Goal: Information Seeking & Learning: Learn about a topic

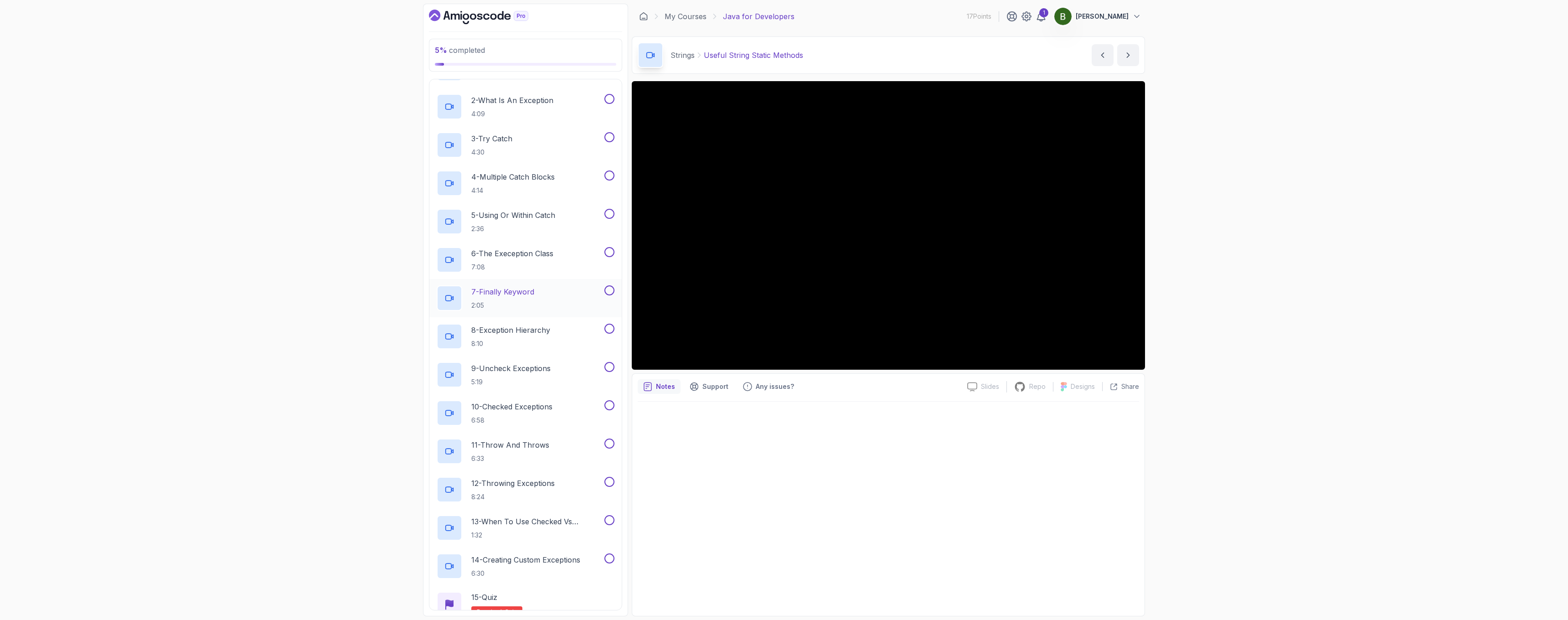
scroll to position [375, 0]
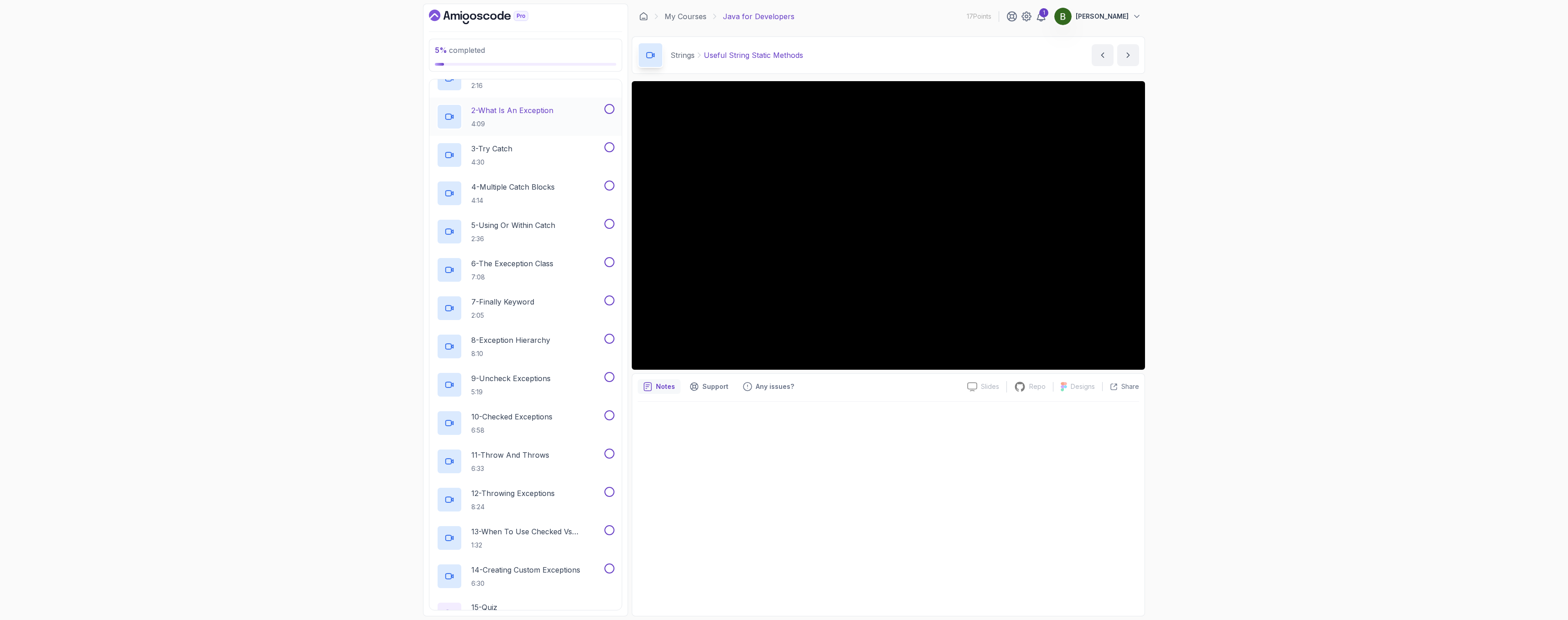
click at [560, 112] on div "2 - What Is An Exception 4:09" at bounding box center [519, 116] width 166 height 25
click at [527, 154] on div "3 - Try Catch 4:30" at bounding box center [519, 154] width 166 height 25
click at [531, 202] on p "4:14" at bounding box center [513, 200] width 84 height 9
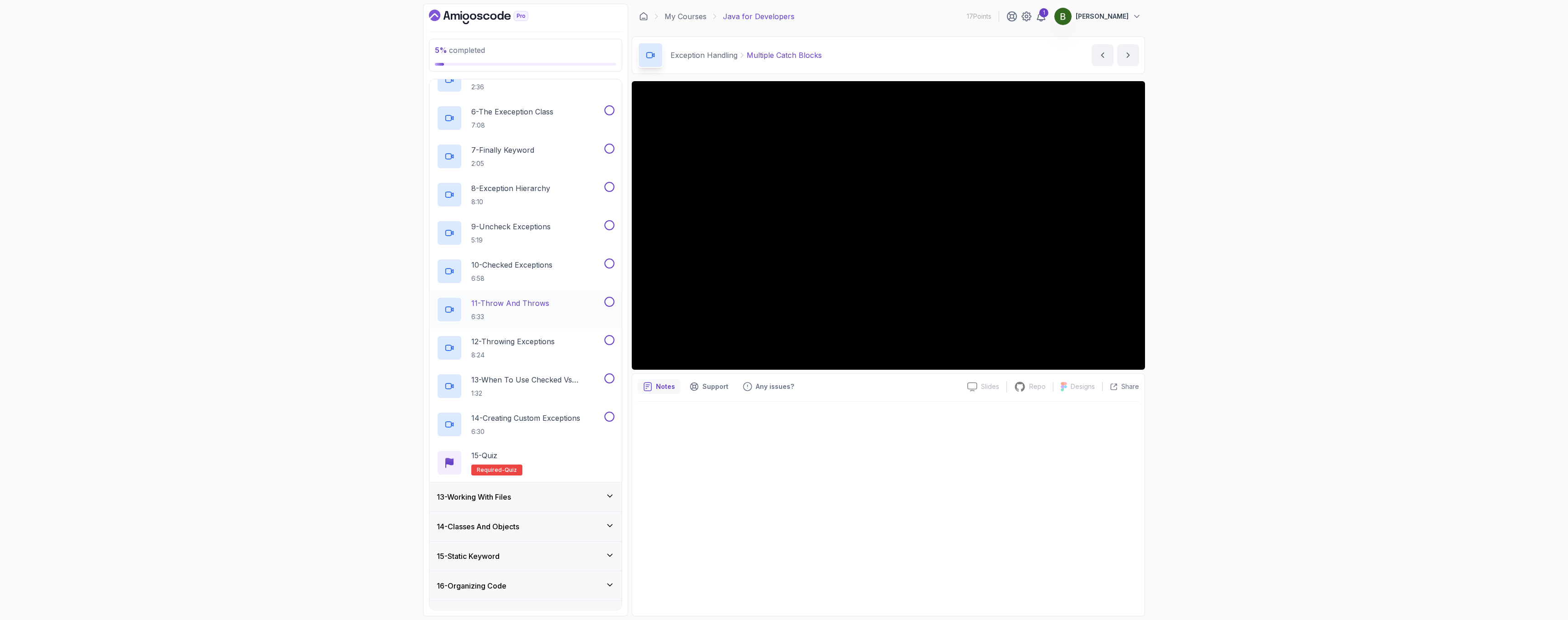
scroll to position [527, 0]
click at [564, 381] on p "13 - When To Use Checked Vs Unchecked Exeptions" at bounding box center [536, 379] width 131 height 11
click at [566, 353] on div "12 - Throwing Exceptions 8:24" at bounding box center [519, 346] width 166 height 25
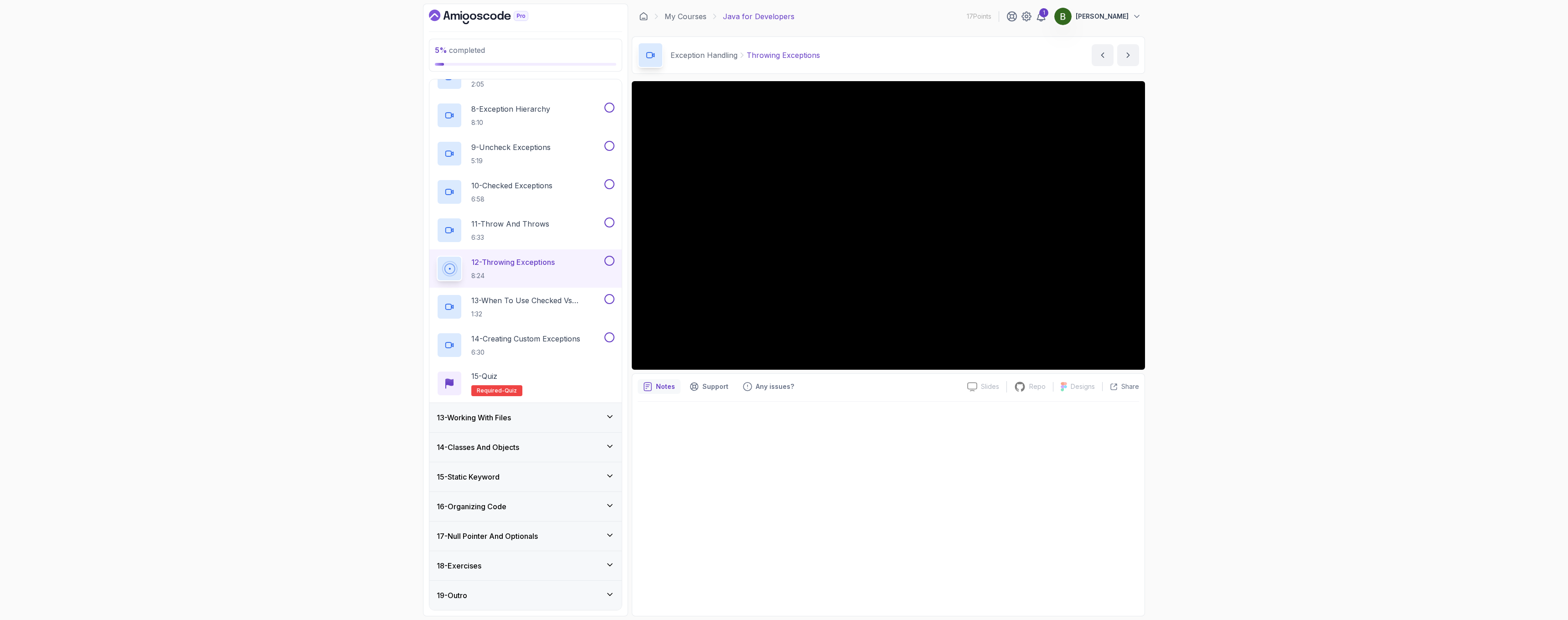
click at [546, 407] on div "13 - Working With Files" at bounding box center [525, 417] width 192 height 29
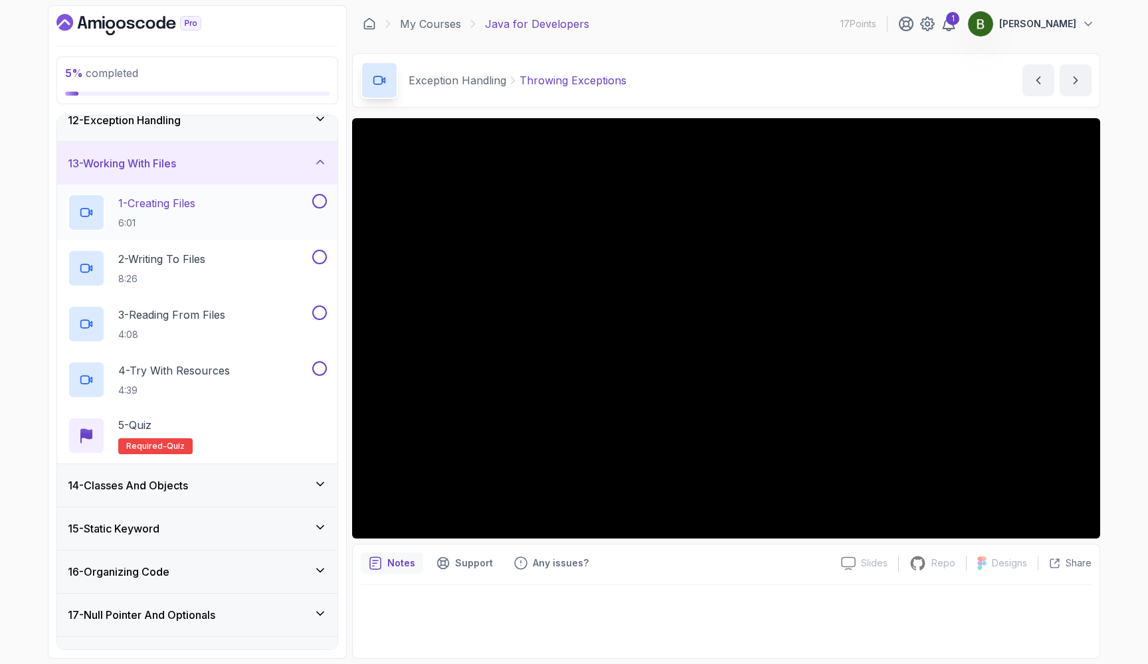
scroll to position [528, 0]
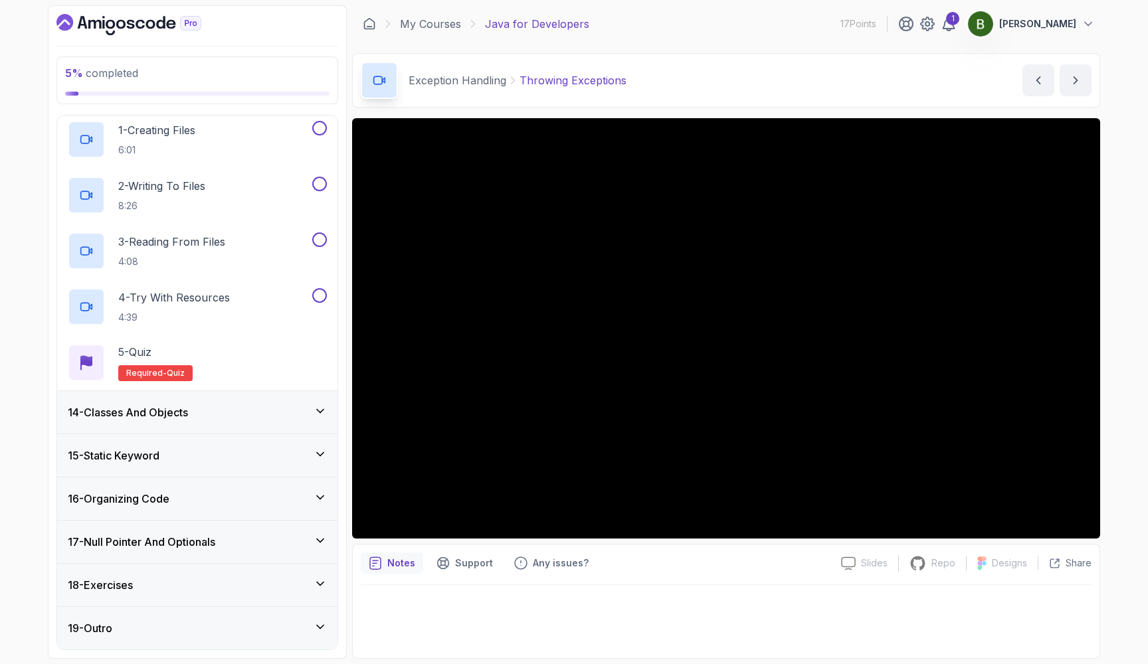
click at [201, 415] on div "14 - Classes And Objects" at bounding box center [197, 413] width 259 height 16
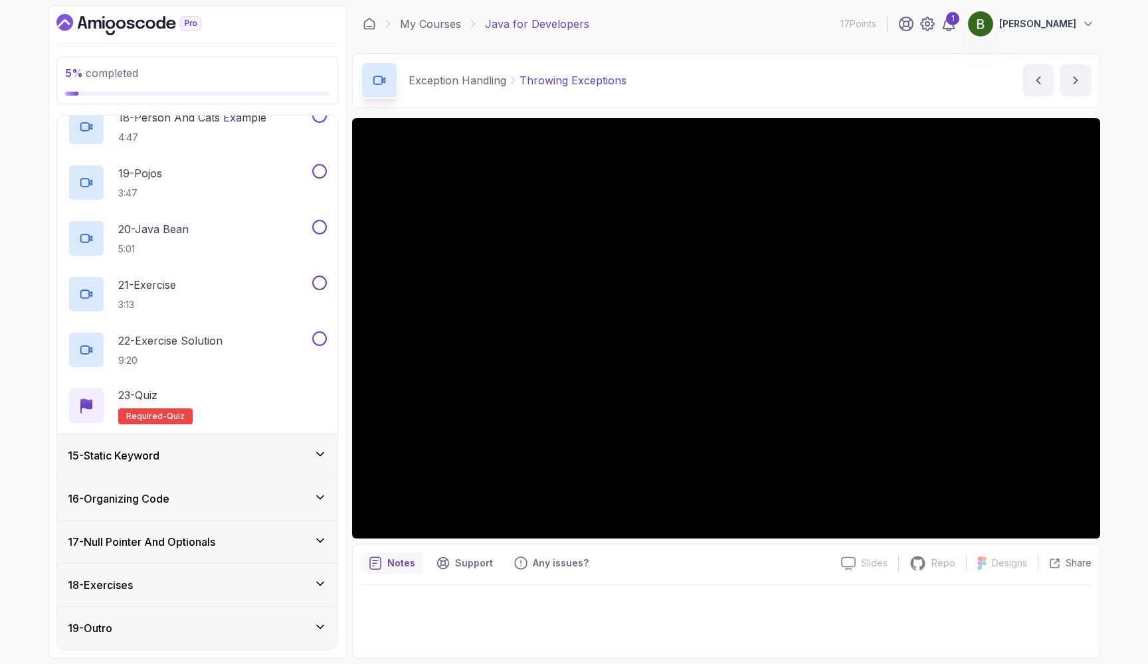
scroll to position [0, 0]
click at [219, 446] on div "15 - Static Keyword" at bounding box center [197, 456] width 280 height 43
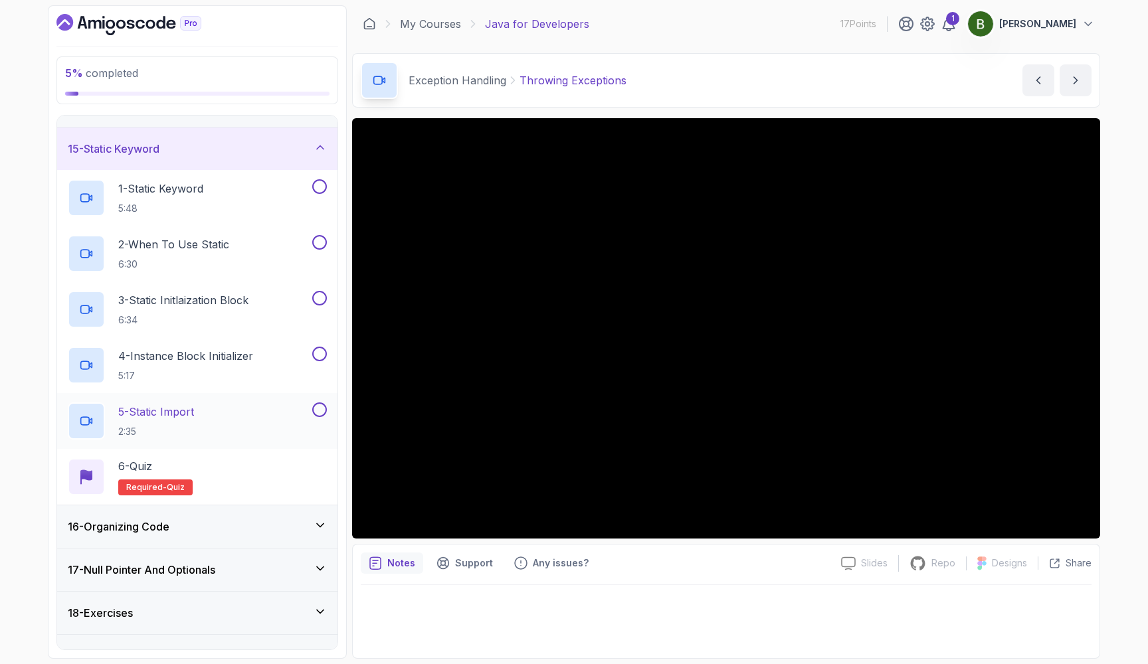
scroll to position [591, 0]
